Goal: Task Accomplishment & Management: Use online tool/utility

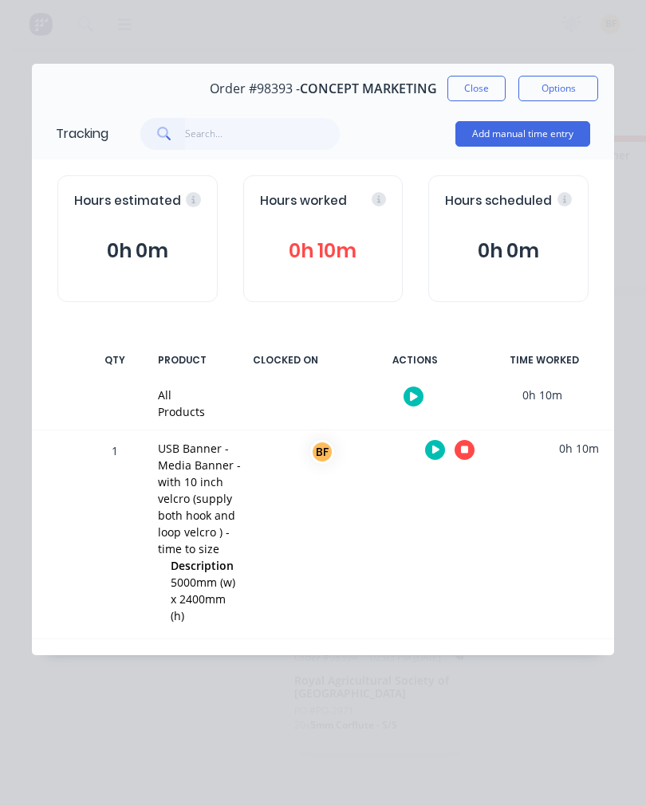
scroll to position [0, 857]
click at [640, 242] on div "Order details Collaborate Checklists 0/0 Tracking Linked Orders Timeline Profit…" at bounding box center [323, 402] width 646 height 805
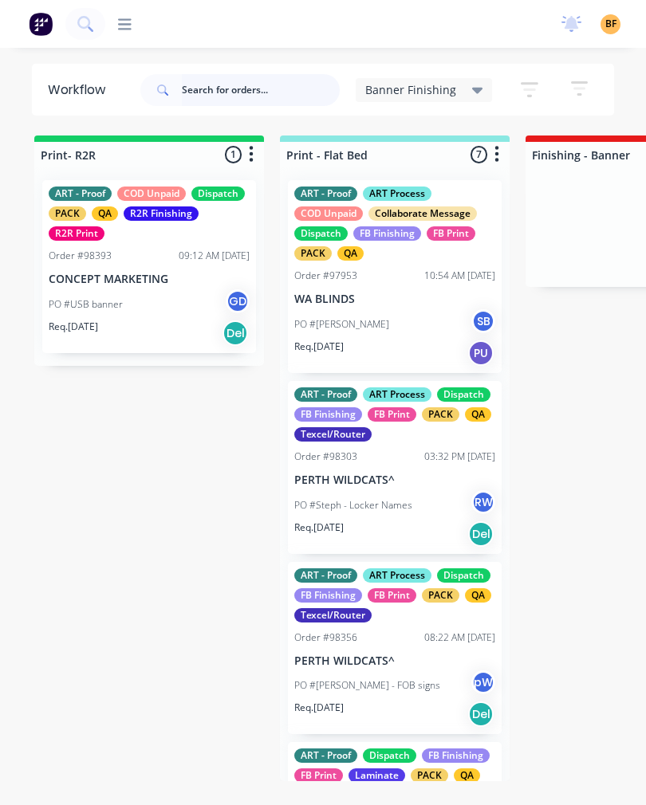
click at [255, 104] on input "text" at bounding box center [261, 90] width 158 height 32
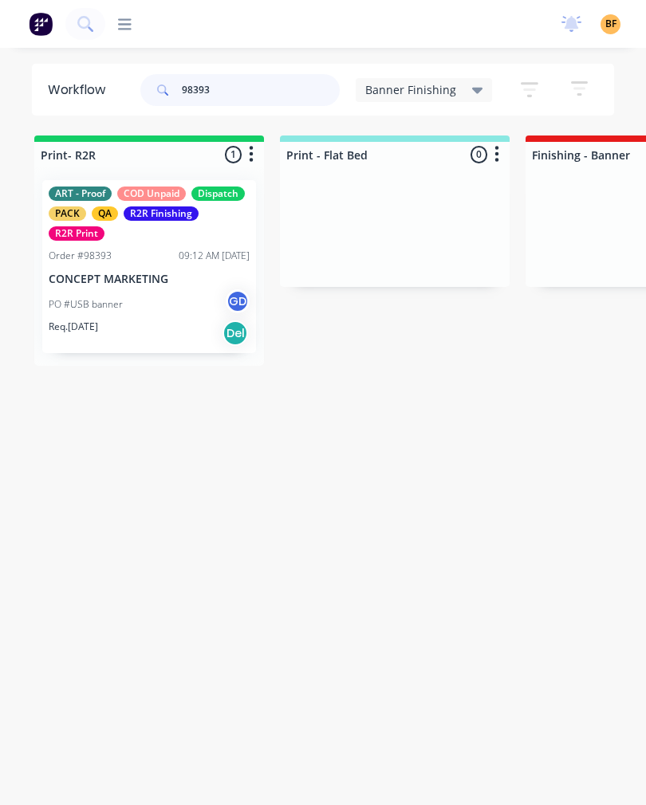
type input "98393"
click at [186, 306] on div "PO #USB banner GD" at bounding box center [149, 304] width 201 height 30
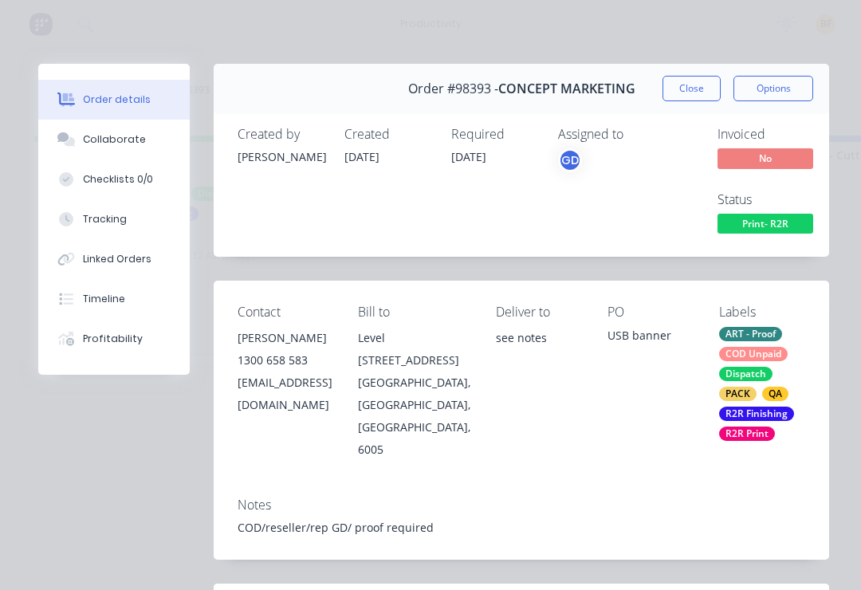
click at [94, 225] on div "Tracking" at bounding box center [105, 219] width 44 height 14
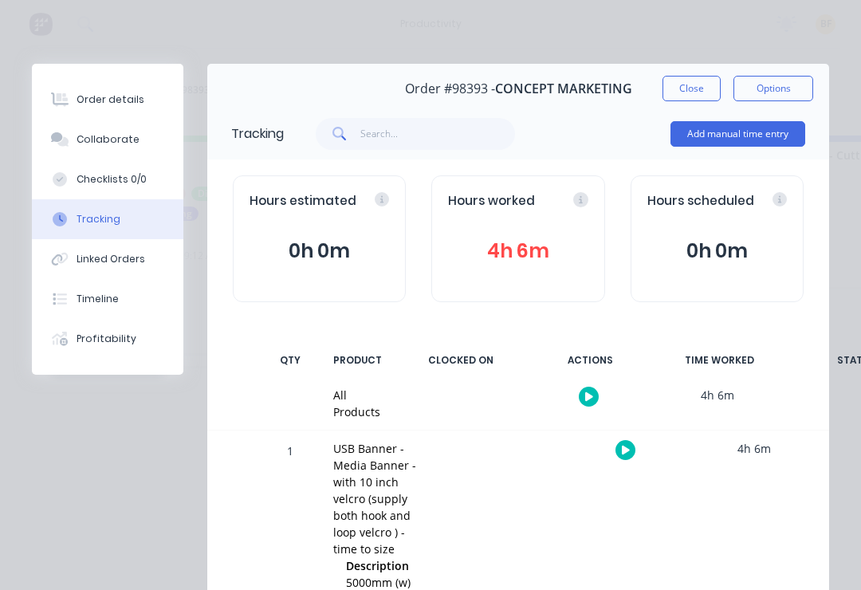
click at [629, 453] on button "button" at bounding box center [625, 450] width 20 height 20
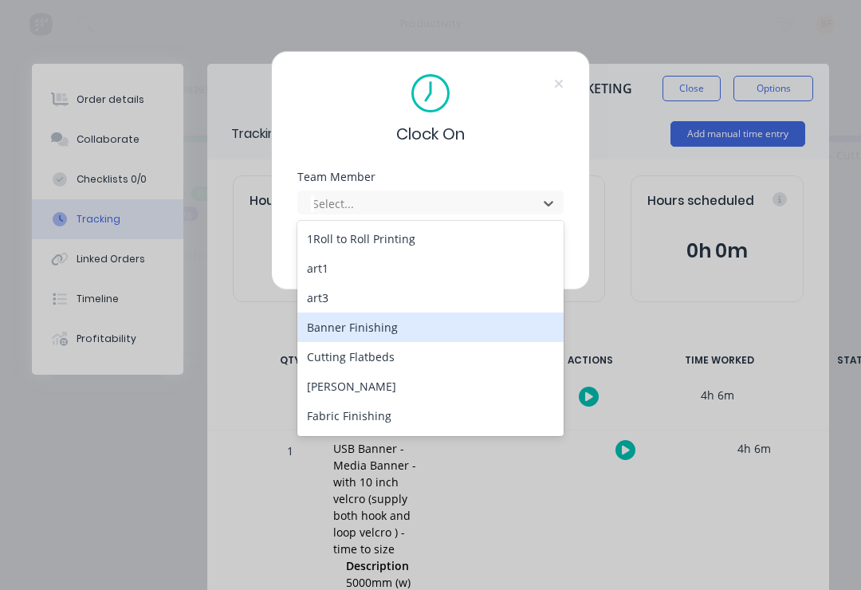
click at [418, 328] on div "Banner Finishing" at bounding box center [430, 326] width 266 height 29
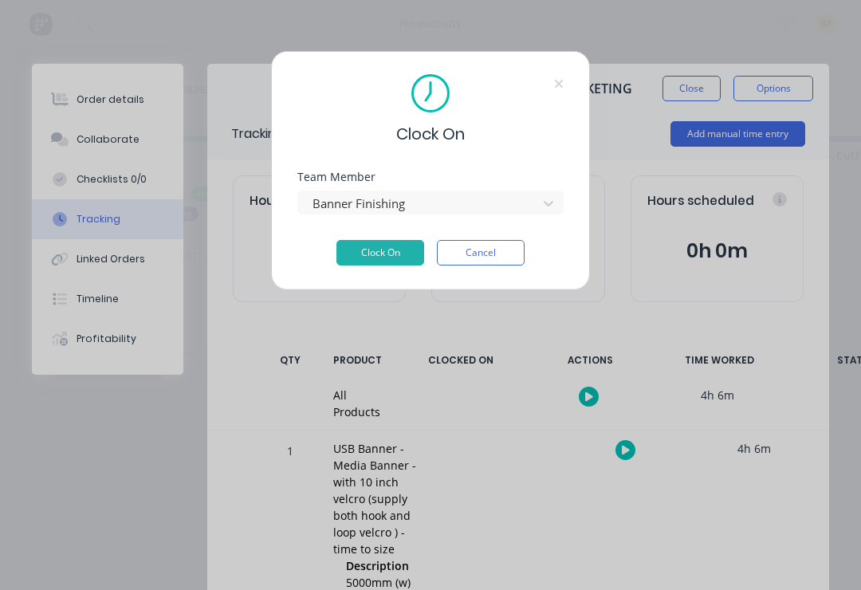
click at [383, 260] on button "Clock On" at bounding box center [380, 253] width 88 height 26
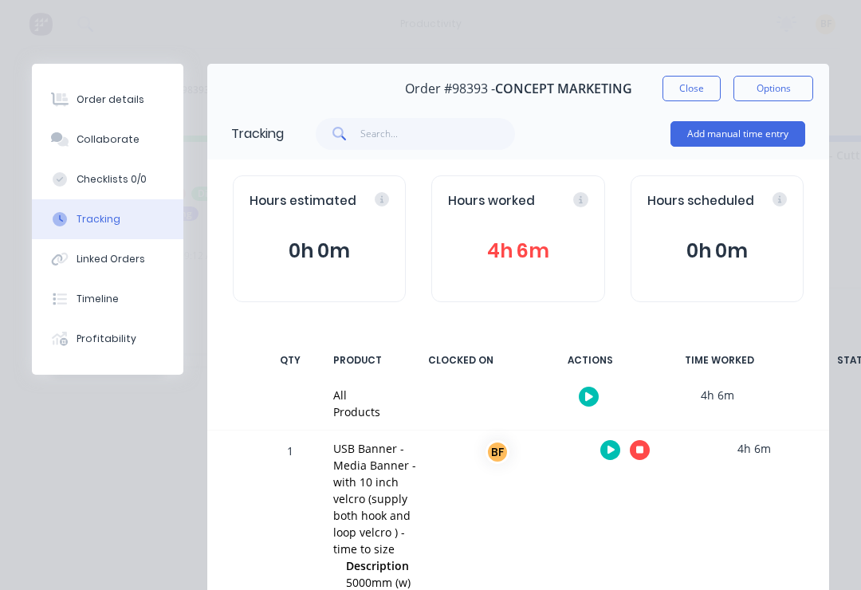
click at [638, 454] on button "button" at bounding box center [640, 450] width 20 height 20
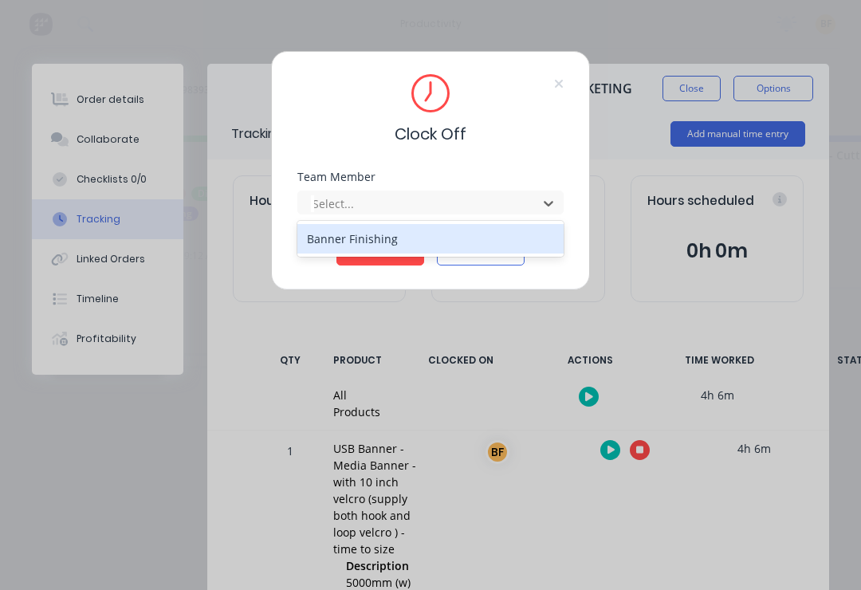
click at [314, 236] on div "Banner Finishing" at bounding box center [430, 238] width 266 height 29
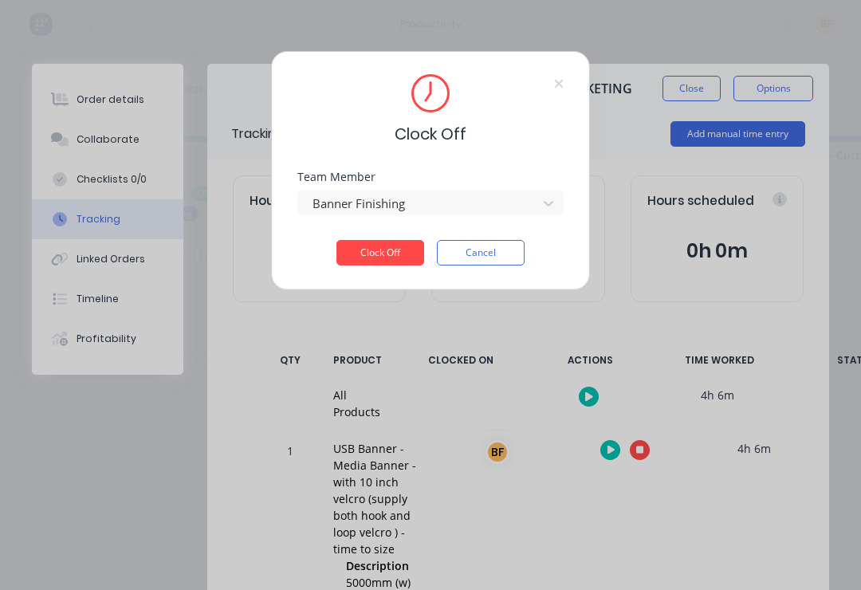
click at [362, 262] on button "Clock Off" at bounding box center [380, 253] width 88 height 26
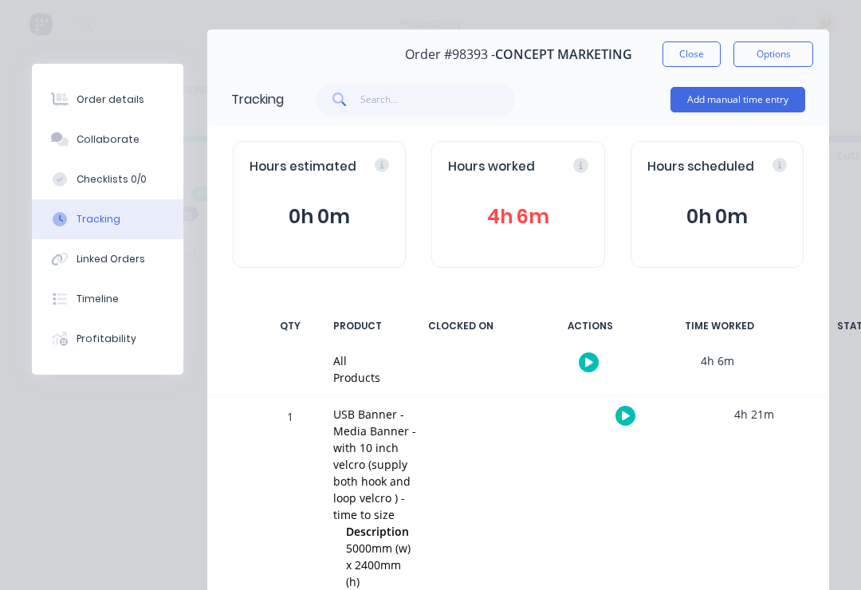
scroll to position [41, 0]
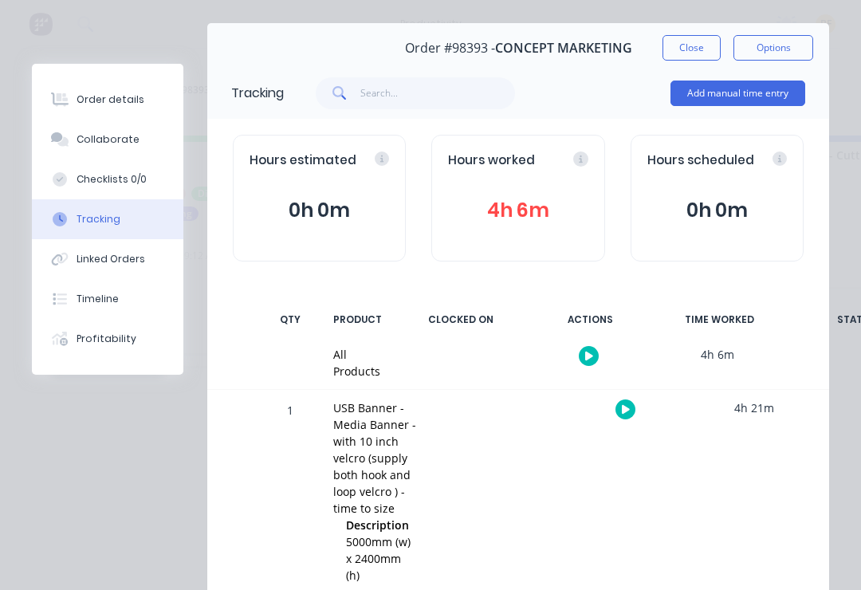
click at [645, 60] on button "Close" at bounding box center [691, 48] width 58 height 26
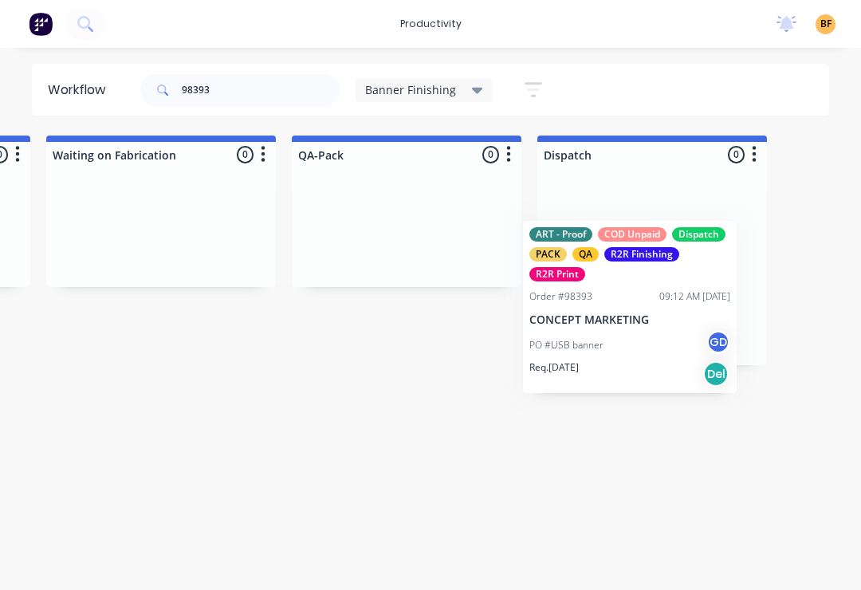
scroll to position [0, 971]
